Goal: Task Accomplishment & Management: Manage account settings

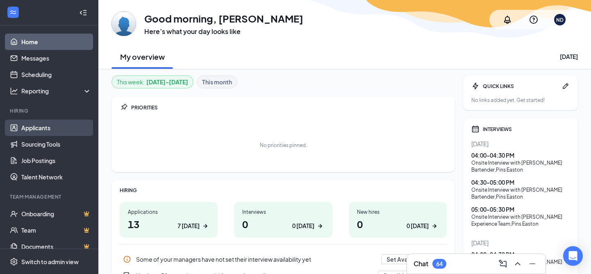
click at [25, 122] on link "Applicants" at bounding box center [56, 128] width 70 height 16
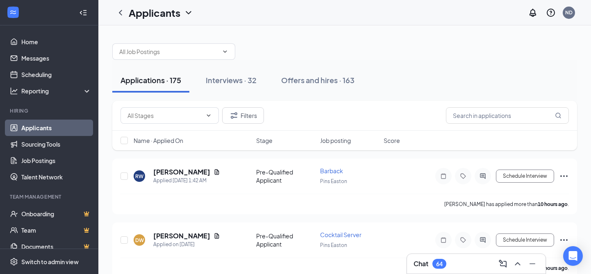
click at [359, 133] on div "Name · Applied On Stage Job posting Score" at bounding box center [344, 141] width 464 height 20
click at [353, 136] on div "Name · Applied On Stage Job posting Score" at bounding box center [344, 141] width 464 height 20
click at [345, 139] on span "Job posting" at bounding box center [335, 140] width 31 height 8
click at [345, 142] on span "Job posting" at bounding box center [335, 140] width 31 height 8
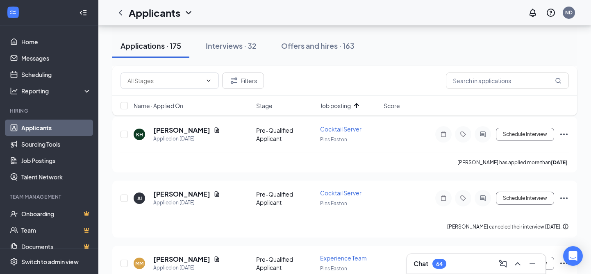
scroll to position [6365, 0]
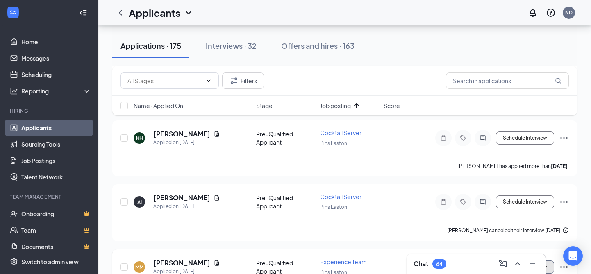
click at [528, 260] on button "Schedule Interview" at bounding box center [525, 266] width 58 height 13
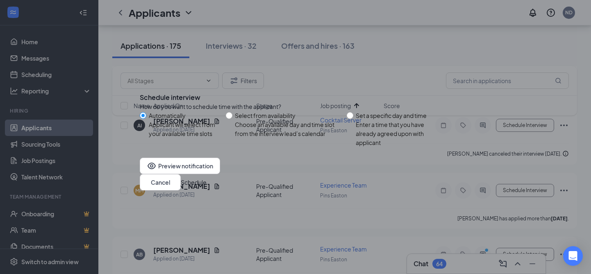
click at [206, 183] on button "Schedule" at bounding box center [194, 182] width 26 height 9
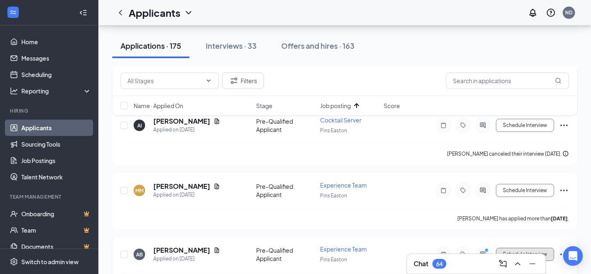
click at [512, 248] on button "Schedule Interview" at bounding box center [525, 254] width 58 height 13
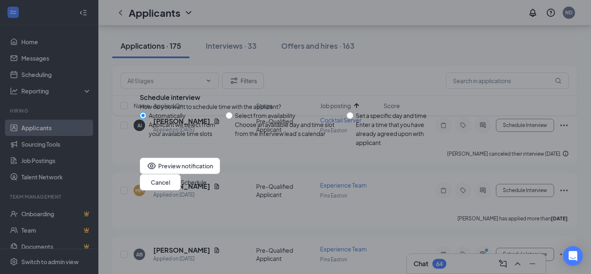
click at [206, 187] on button "Schedule" at bounding box center [194, 182] width 26 height 9
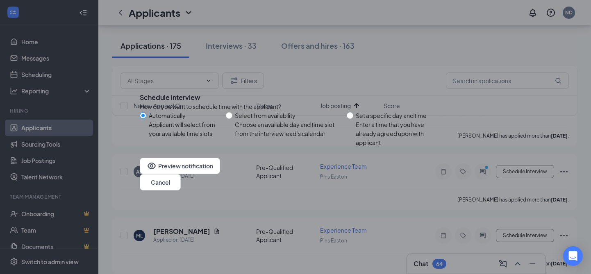
scroll to position [6525, 0]
click at [439, 84] on div "Filters" at bounding box center [344, 80] width 448 height 16
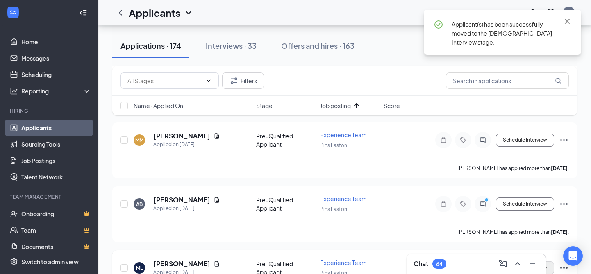
scroll to position [6493, 0]
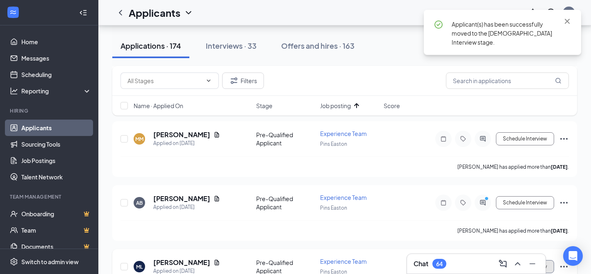
click at [509, 260] on button "Schedule Interview" at bounding box center [525, 266] width 58 height 13
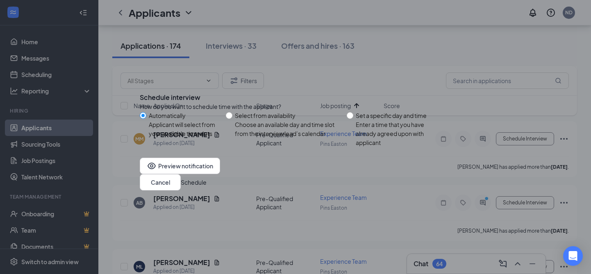
click at [206, 184] on button "Schedule" at bounding box center [194, 182] width 26 height 9
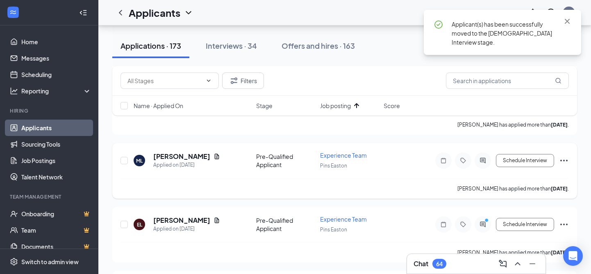
scroll to position [6602, 0]
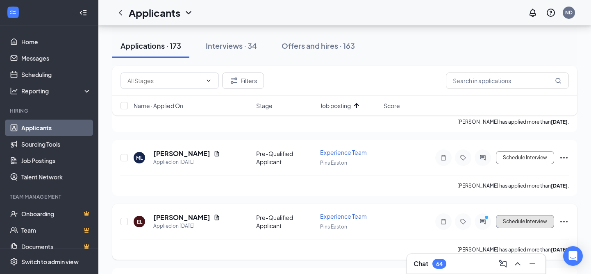
click at [524, 215] on button "Schedule Interview" at bounding box center [525, 221] width 58 height 13
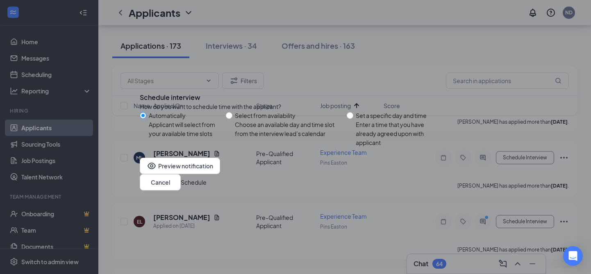
click at [206, 184] on button "Schedule" at bounding box center [194, 182] width 26 height 9
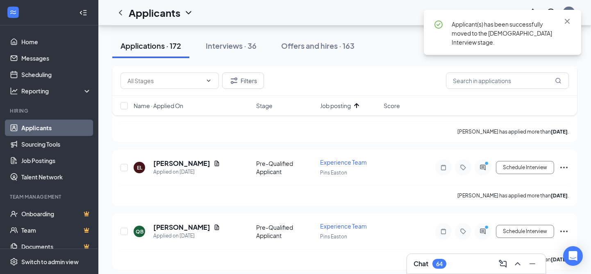
scroll to position [6658, 0]
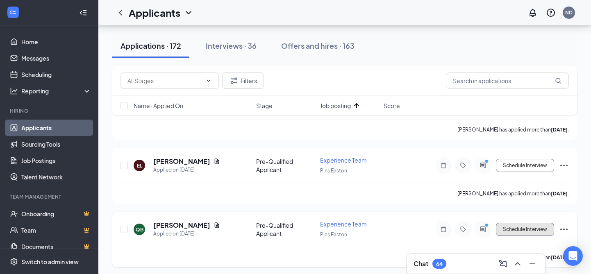
click at [514, 223] on button "Schedule Interview" at bounding box center [525, 229] width 58 height 13
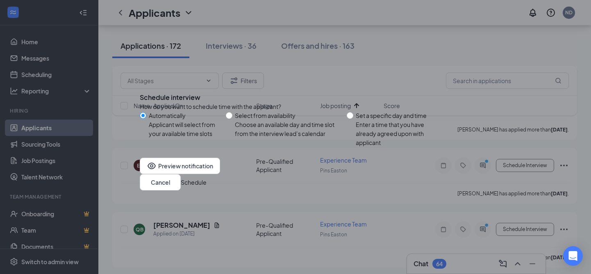
click at [206, 184] on button "Schedule" at bounding box center [194, 182] width 26 height 9
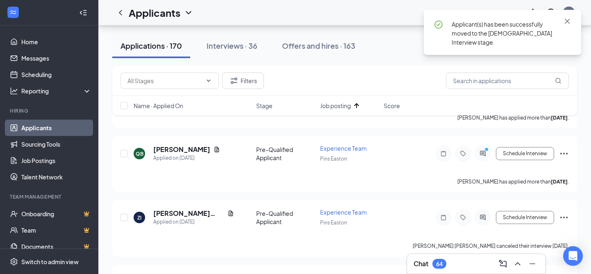
scroll to position [6737, 0]
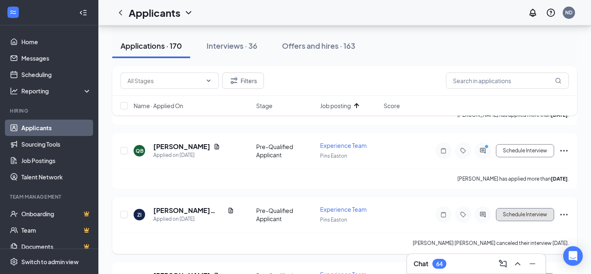
click at [513, 208] on button "Schedule Interview" at bounding box center [525, 214] width 58 height 13
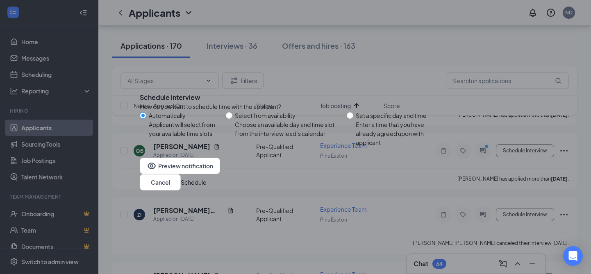
click at [206, 186] on button "Schedule" at bounding box center [194, 182] width 26 height 9
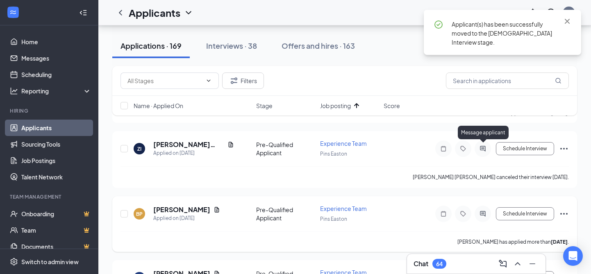
scroll to position [6803, 0]
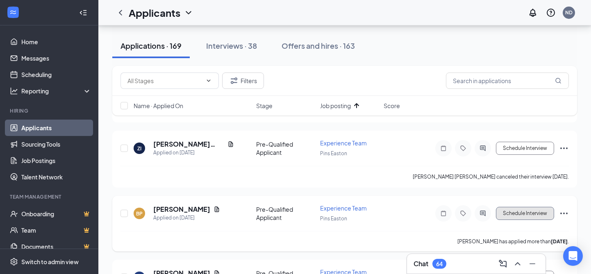
click at [521, 207] on button "Schedule Interview" at bounding box center [525, 213] width 58 height 13
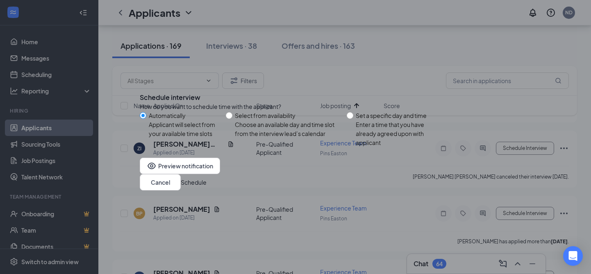
click at [206, 183] on button "Schedule" at bounding box center [194, 182] width 26 height 9
